Goal: Information Seeking & Learning: Learn about a topic

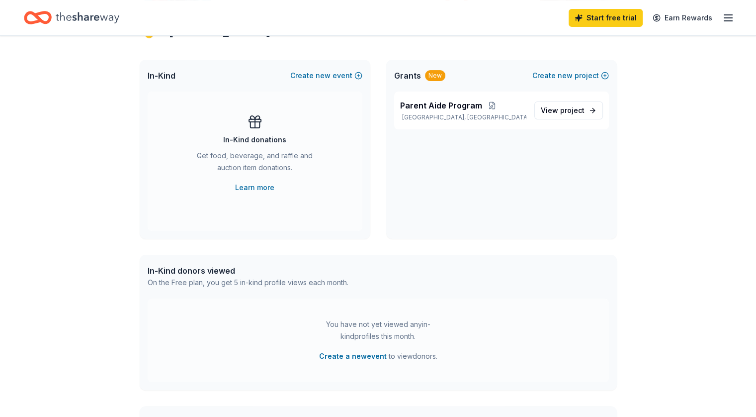
scroll to position [199, 0]
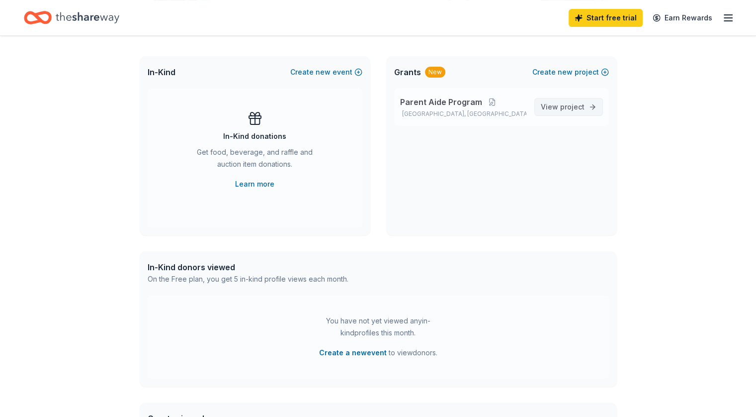
click at [578, 107] on span "project" at bounding box center [573, 106] width 24 height 8
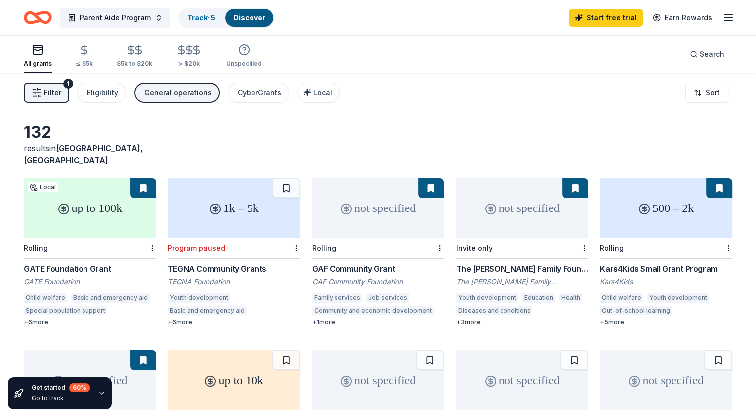
click at [360, 209] on div "not specified" at bounding box center [378, 208] width 132 height 60
click at [513, 195] on div "not specified" at bounding box center [522, 208] width 132 height 60
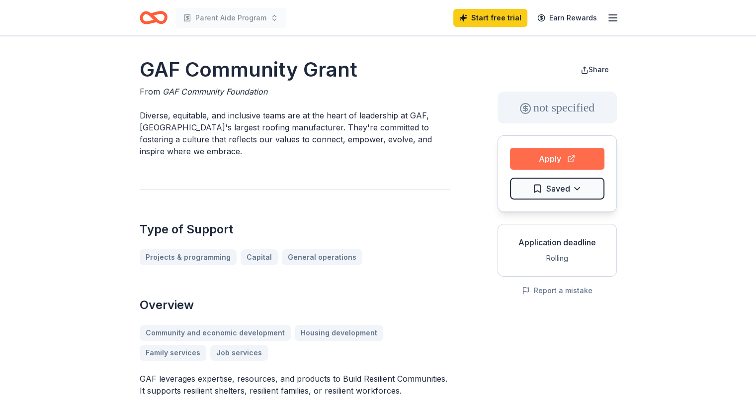
click at [559, 160] on button "Apply" at bounding box center [557, 159] width 94 height 22
